Goal: Information Seeking & Learning: Find specific fact

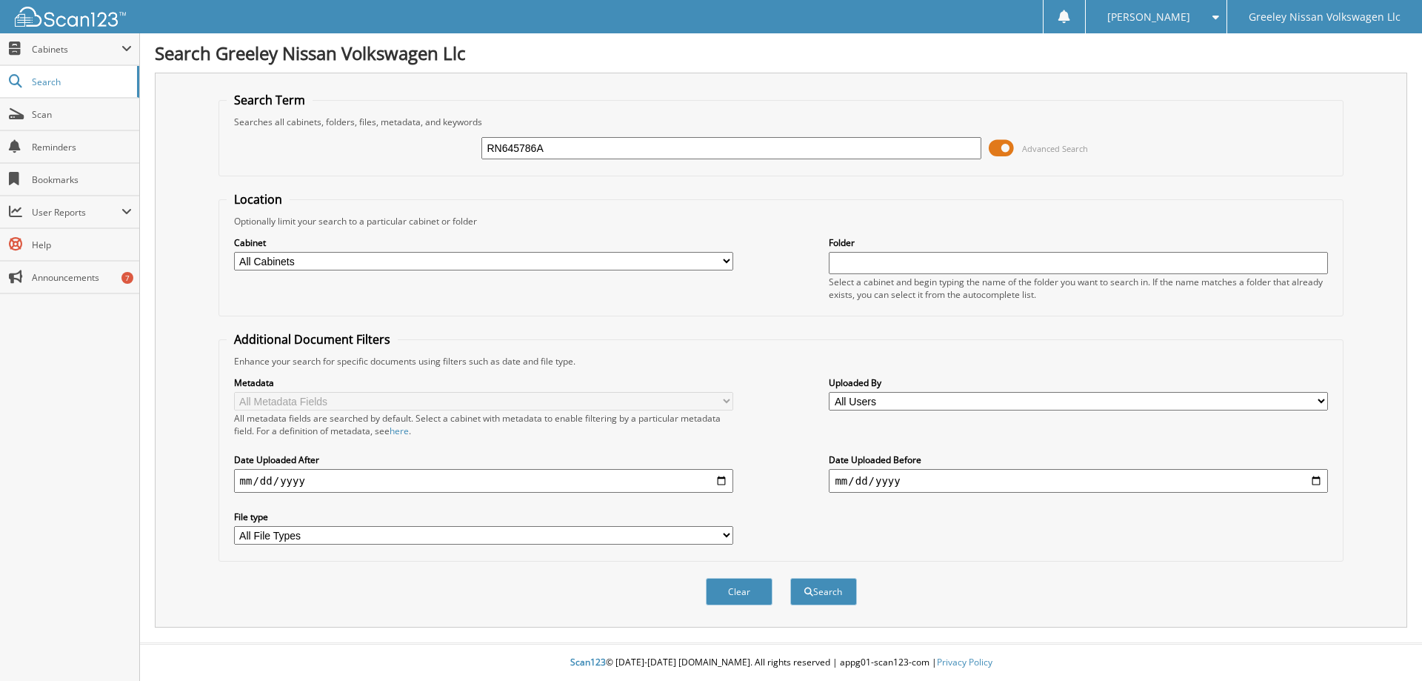
type input "RN645786A"
click at [790, 578] on button "Search" at bounding box center [823, 591] width 67 height 27
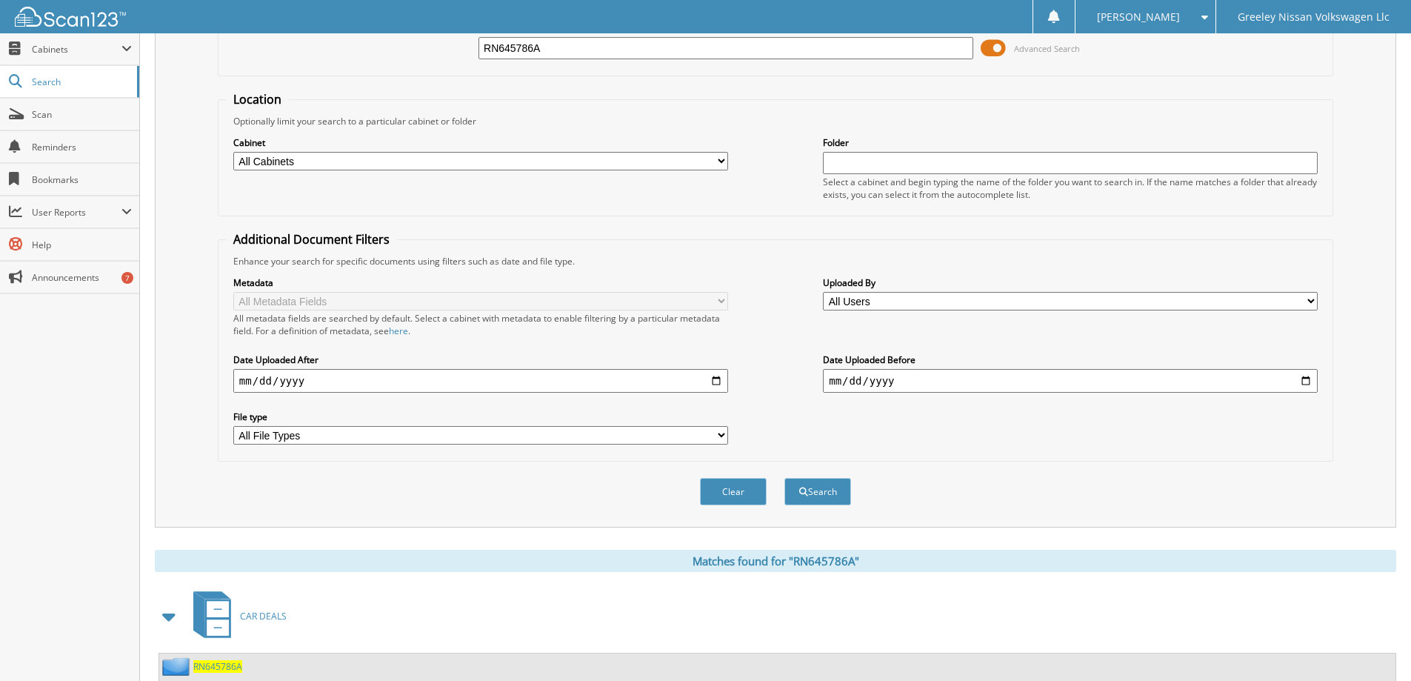
scroll to position [242, 0]
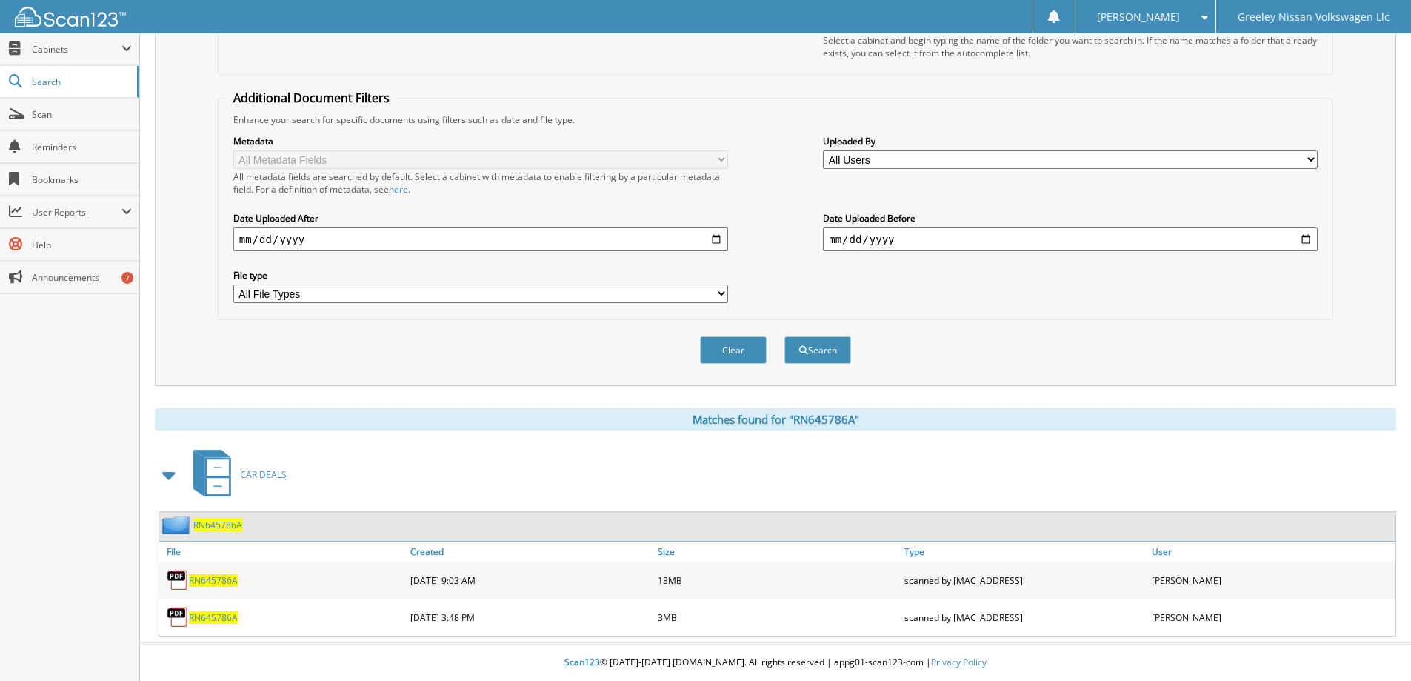
click at [258, 476] on span "CAR DEALS" at bounding box center [263, 474] width 47 height 13
click at [210, 582] on span "RN645786A" at bounding box center [213, 580] width 49 height 13
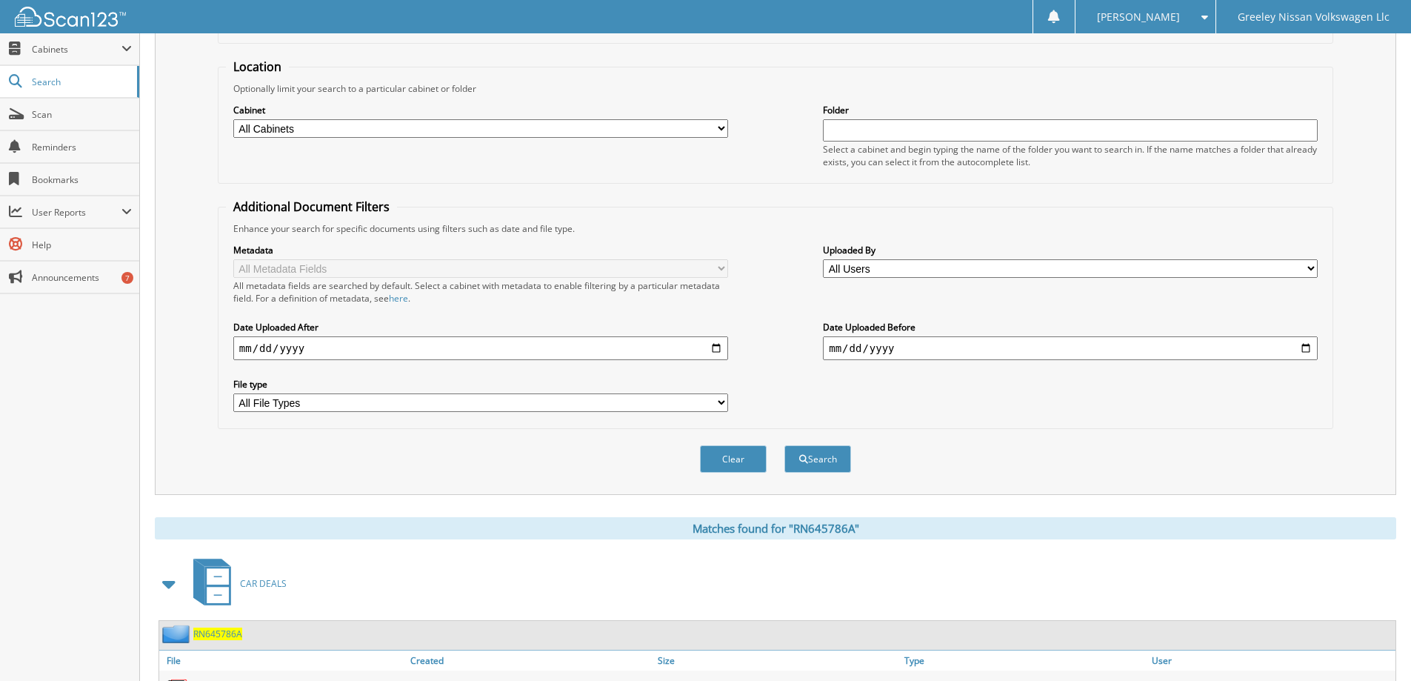
scroll to position [0, 0]
